Goal: Task Accomplishment & Management: Use online tool/utility

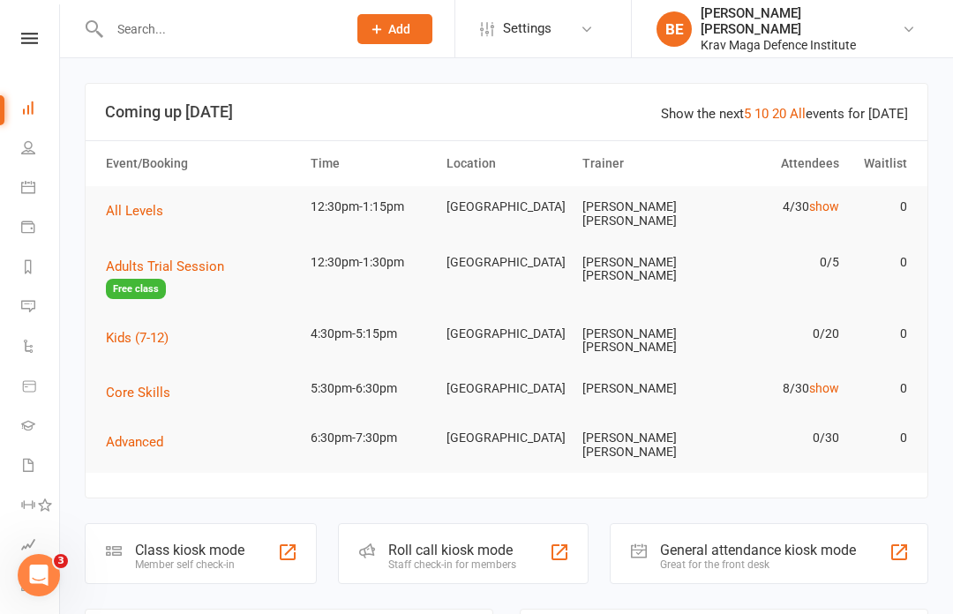
click at [180, 559] on div "Member self check-in" at bounding box center [189, 565] width 109 height 12
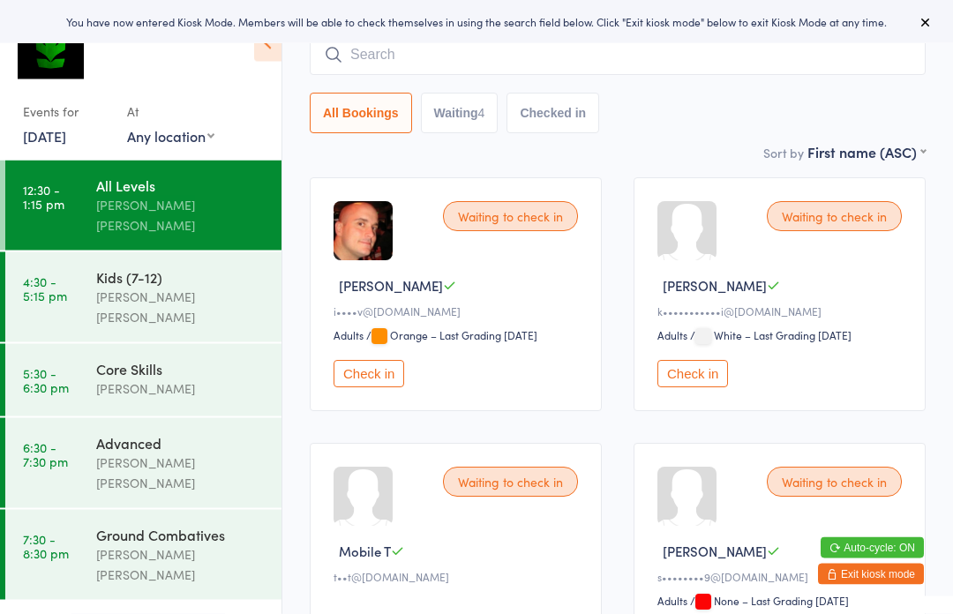
scroll to position [132, 0]
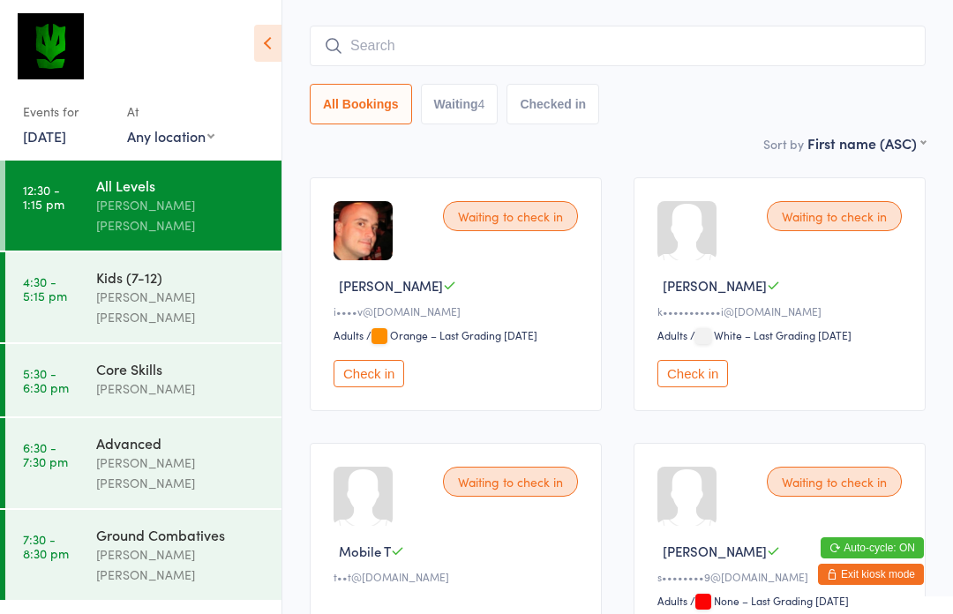
click at [693, 376] on button "Check in" at bounding box center [692, 373] width 71 height 27
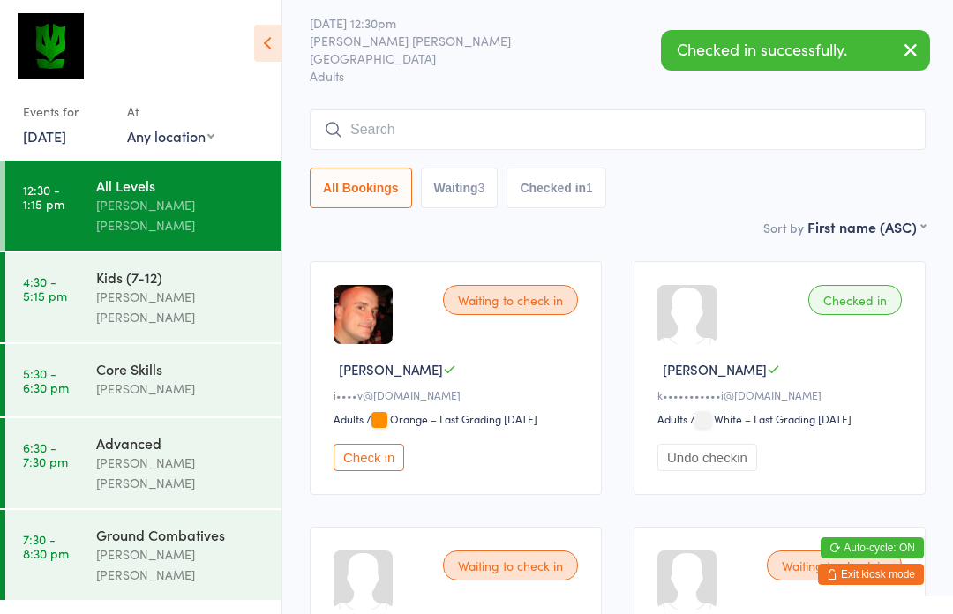
scroll to position [0, 0]
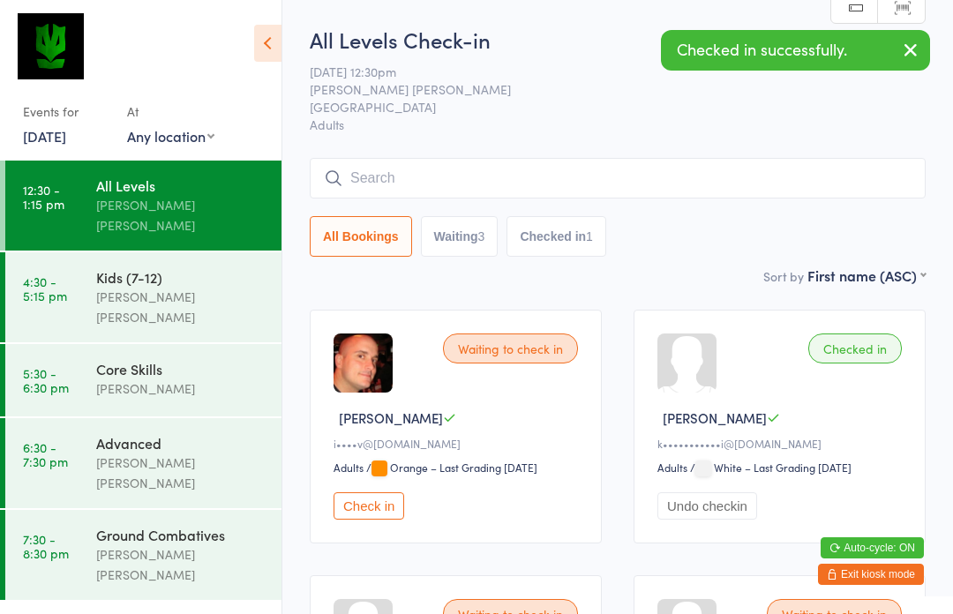
click at [365, 190] on input "search" at bounding box center [618, 178] width 616 height 41
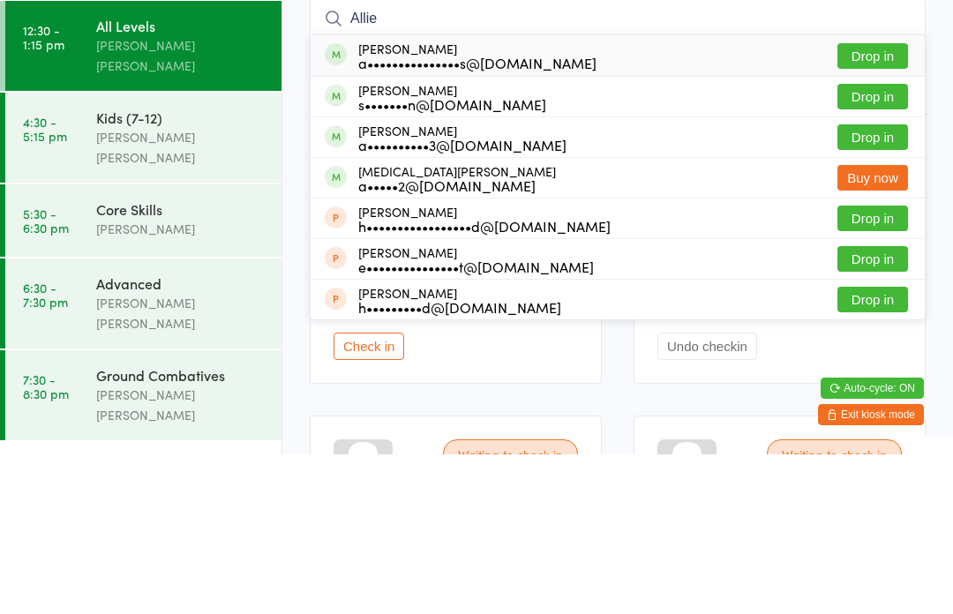
type input "Allie"
click at [888, 203] on button "Drop in" at bounding box center [872, 216] width 71 height 26
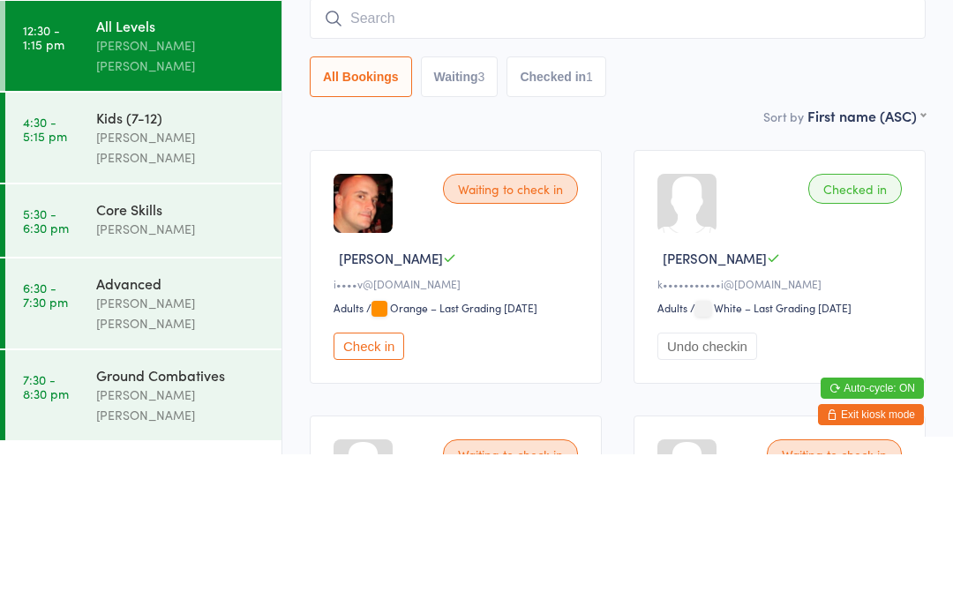
scroll to position [160, 0]
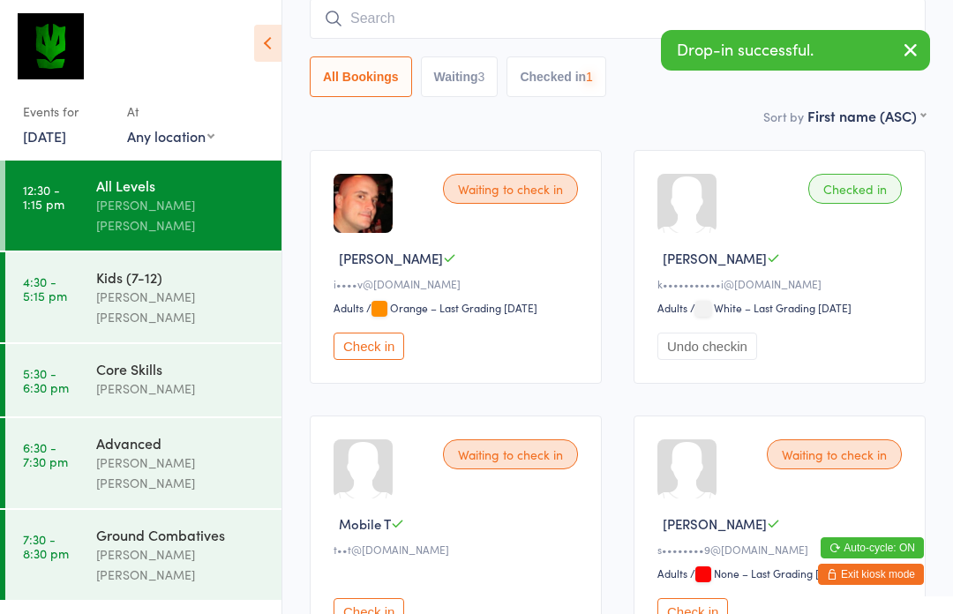
click at [368, 32] on input "search" at bounding box center [618, 18] width 616 height 41
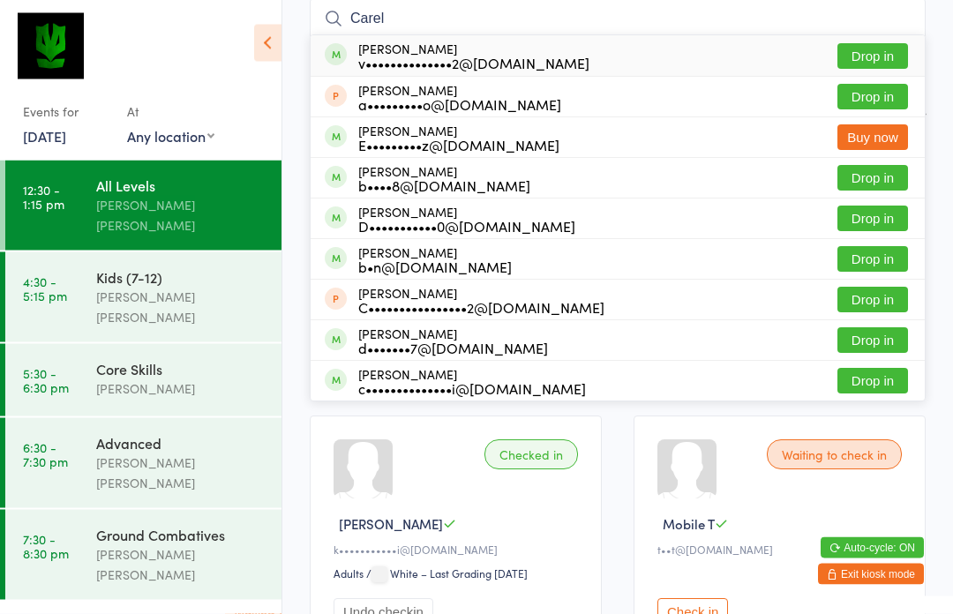
type input "Carel"
click at [486, 66] on div "v••••••••••••••2@[DOMAIN_NAME]" at bounding box center [473, 63] width 231 height 14
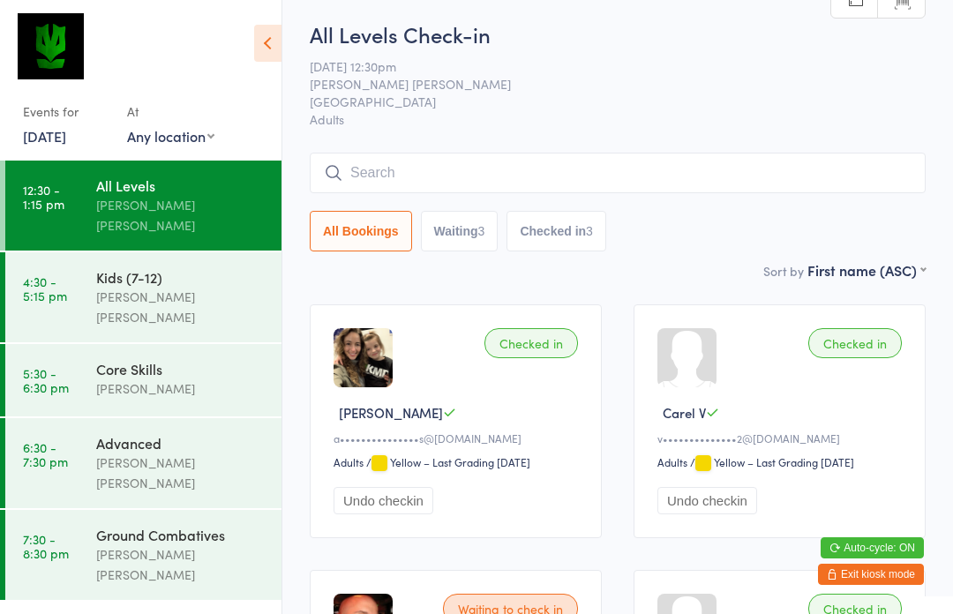
scroll to position [0, 0]
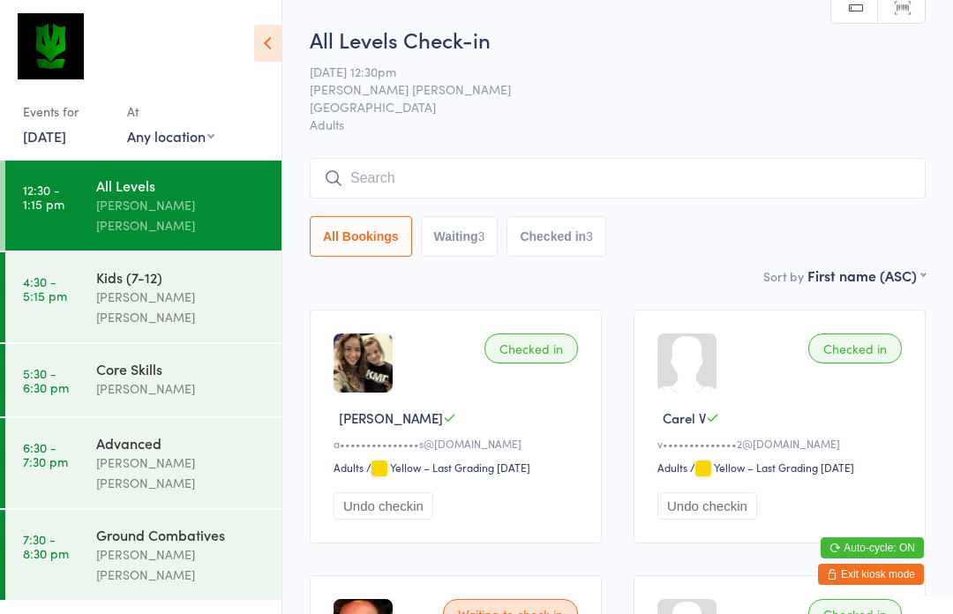
click at [494, 182] on input "search" at bounding box center [618, 178] width 616 height 41
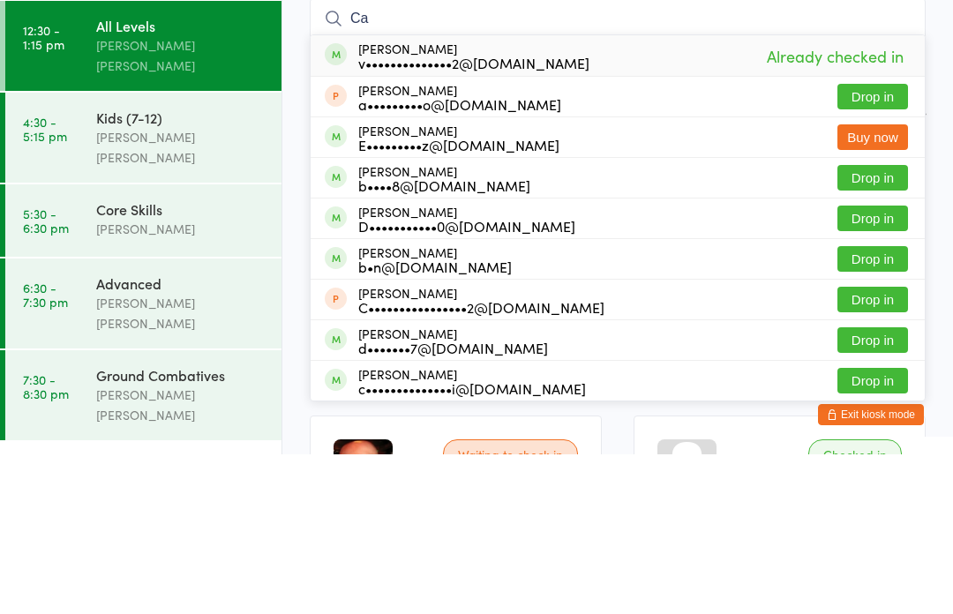
type input "C"
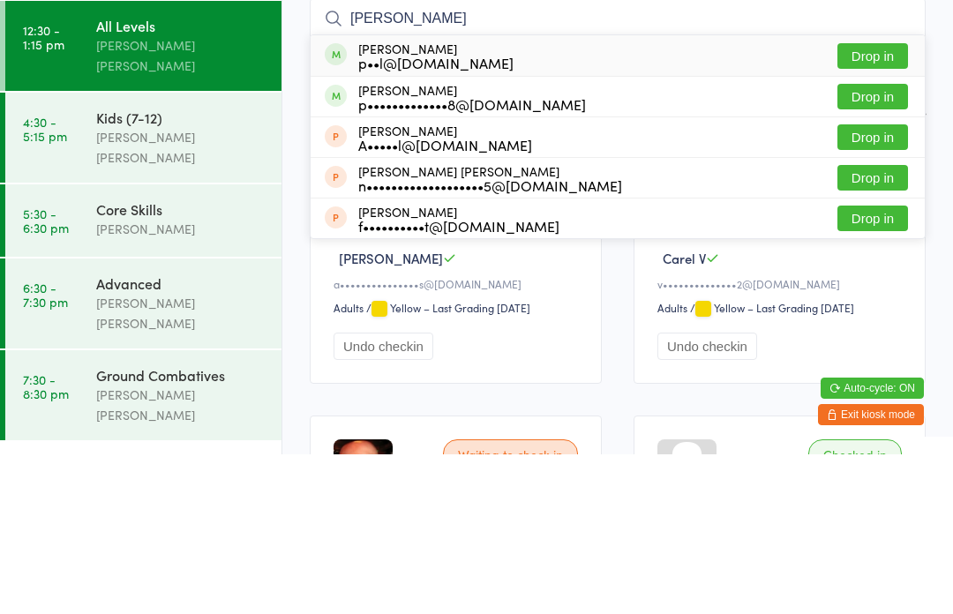
type input "[PERSON_NAME]"
click at [376, 201] on div "[PERSON_NAME] p••l@[DOMAIN_NAME]" at bounding box center [435, 215] width 155 height 28
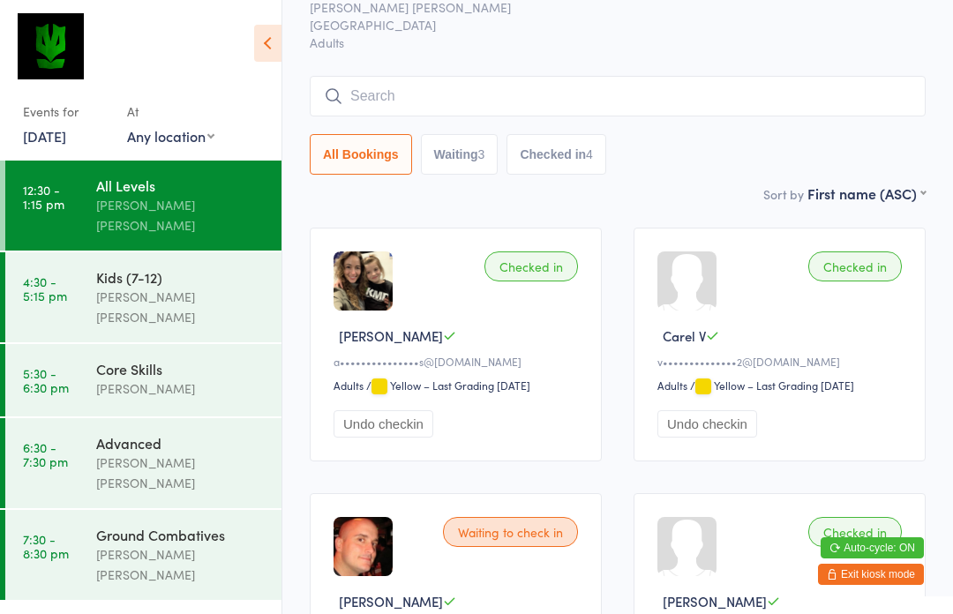
scroll to position [81, 0]
click at [537, 88] on input "search" at bounding box center [618, 96] width 616 height 41
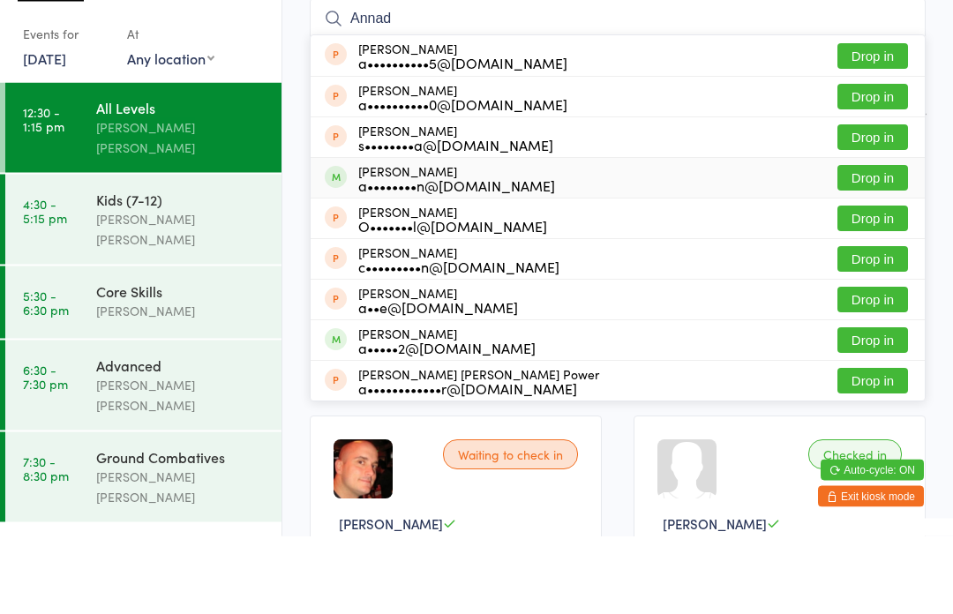
type input "Annad"
click at [537, 236] on div "[PERSON_NAME] a••••••••n@[DOMAIN_NAME] Drop in" at bounding box center [618, 256] width 614 height 40
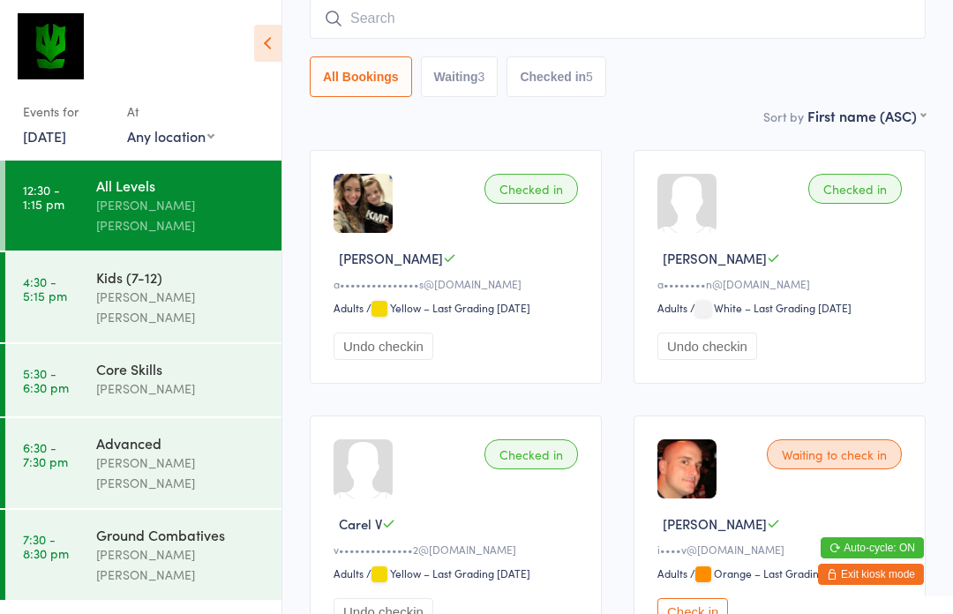
click at [183, 199] on div "[PERSON_NAME] [PERSON_NAME]" at bounding box center [181, 215] width 170 height 41
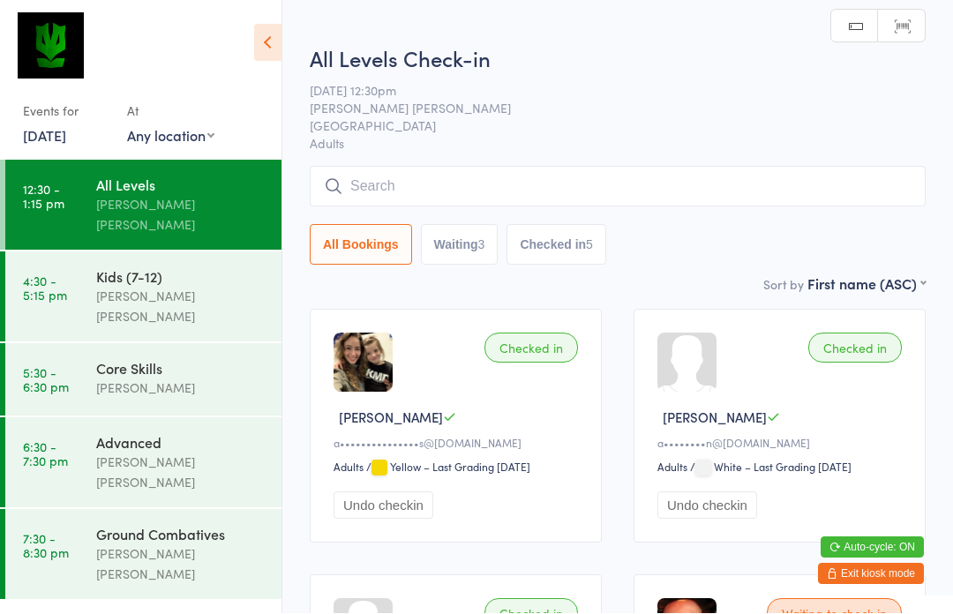
scroll to position [1, 0]
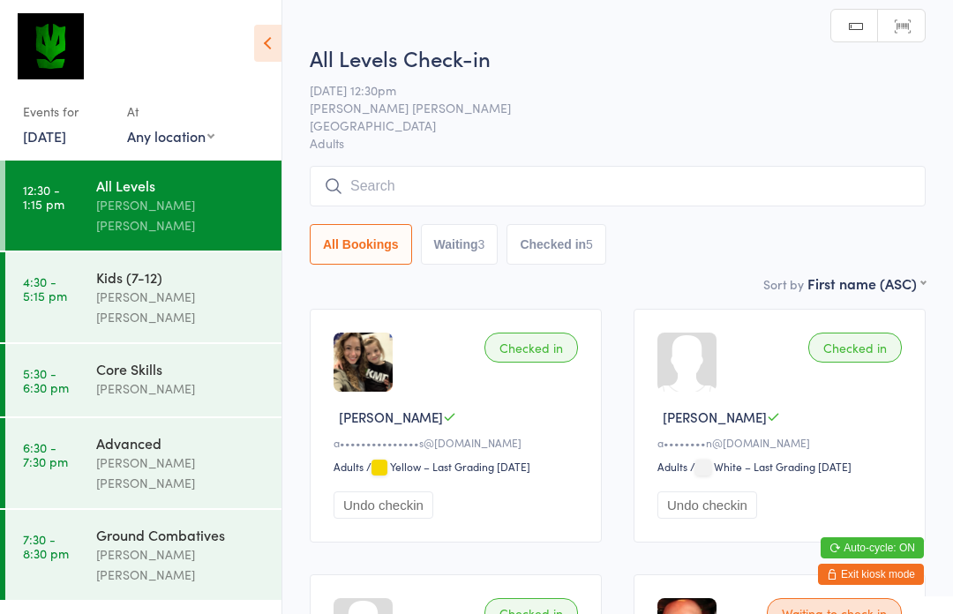
click at [371, 190] on input "search" at bounding box center [618, 186] width 616 height 41
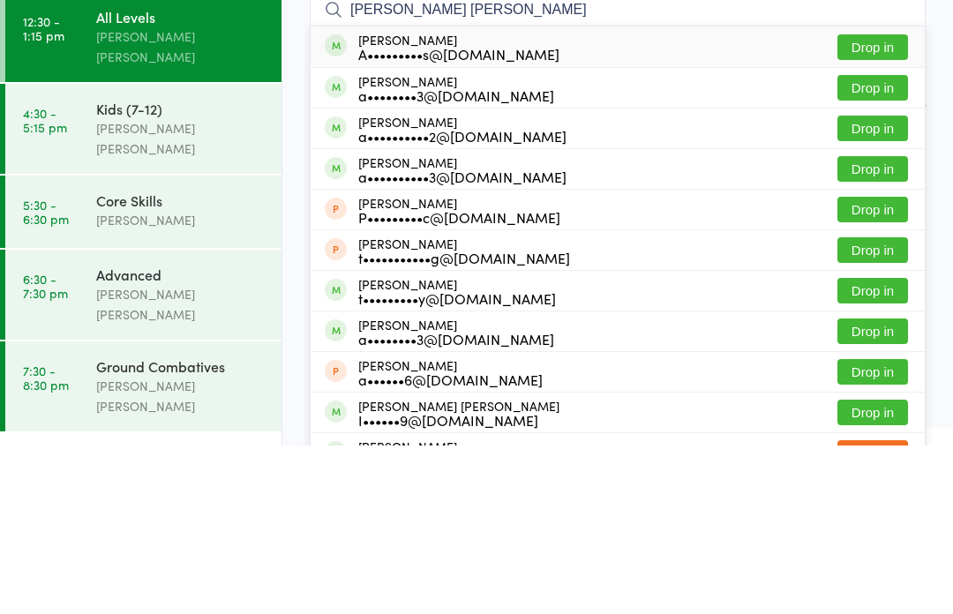
type input "[PERSON_NAME] [PERSON_NAME]"
click at [870, 203] on button "Drop in" at bounding box center [872, 216] width 71 height 26
